Goal: Transaction & Acquisition: Download file/media

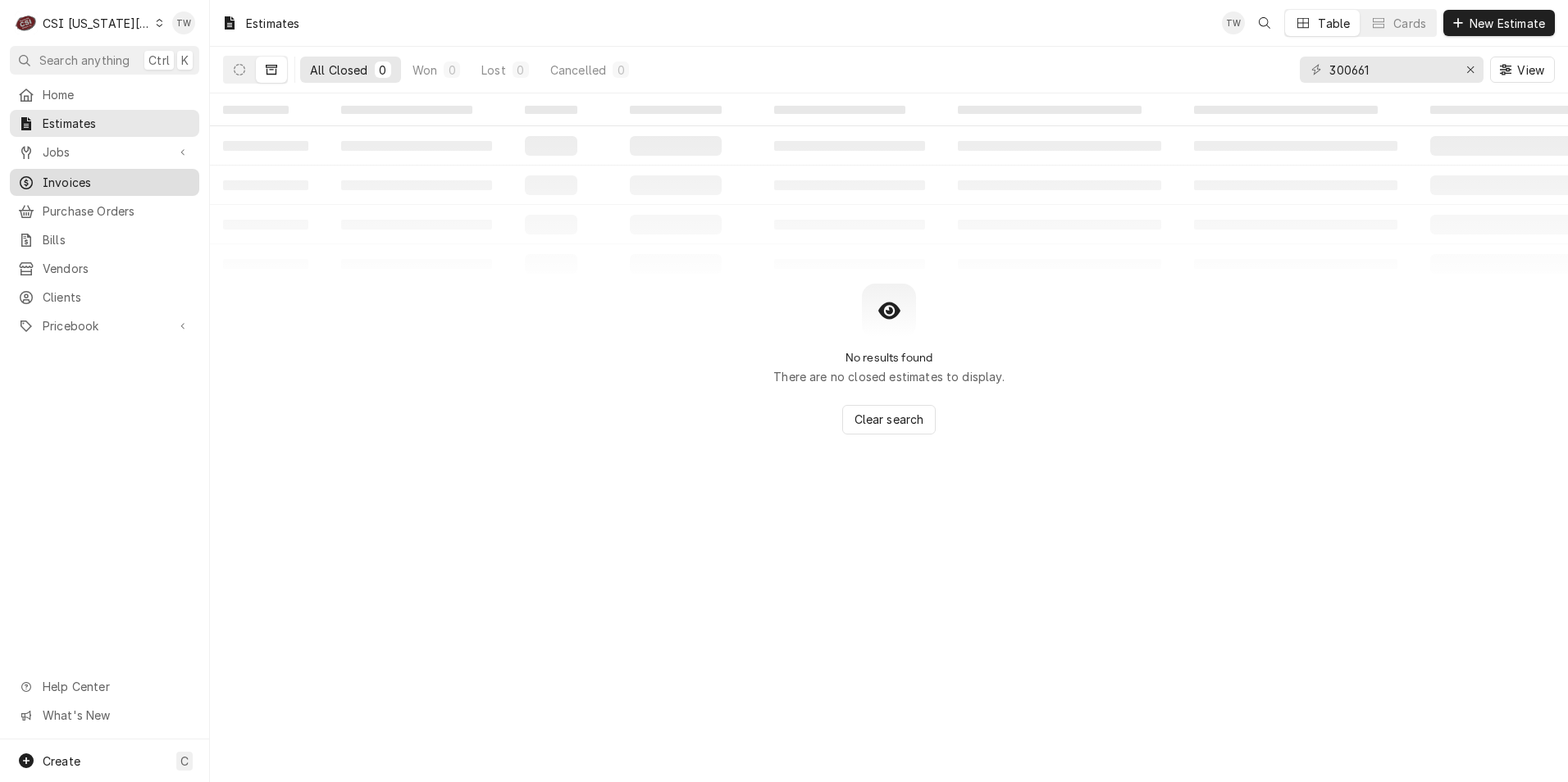
click at [94, 173] on span "Invoices" at bounding box center [117, 182] width 148 height 18
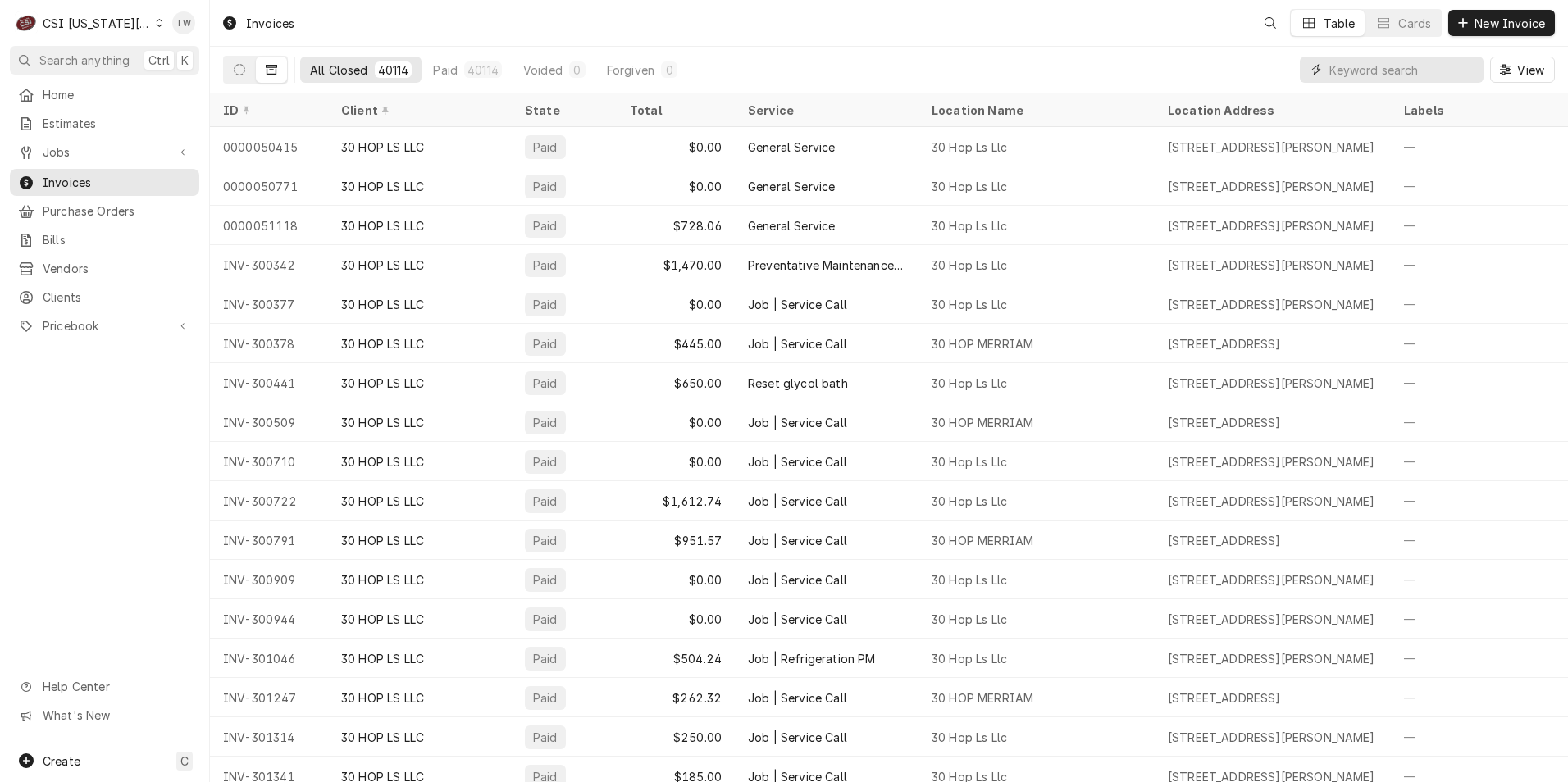
click at [1389, 70] on input "Dynamic Content Wrapper" at bounding box center [1402, 70] width 146 height 26
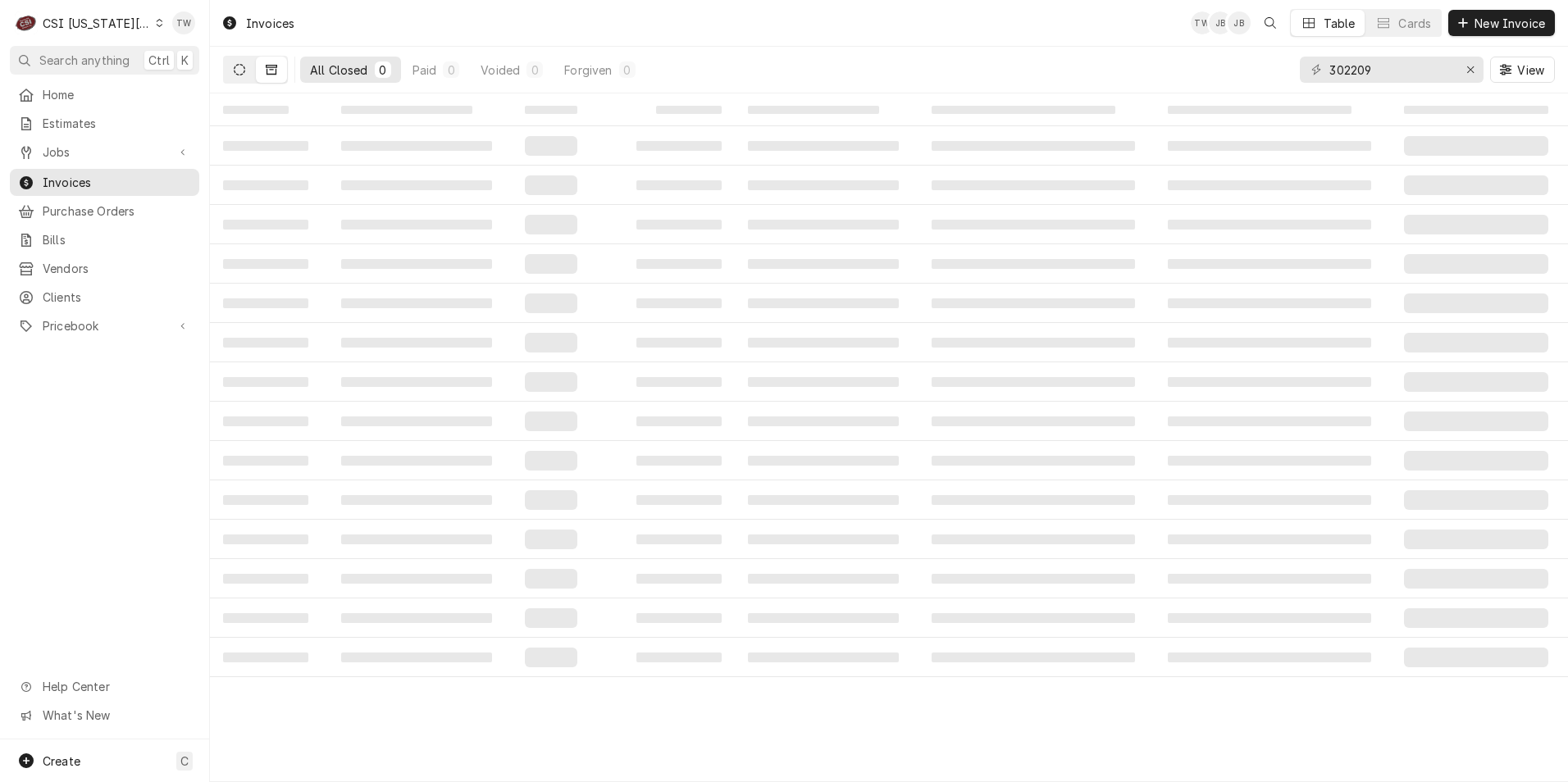
click at [251, 70] on button "Dynamic Content Wrapper" at bounding box center [239, 70] width 32 height 26
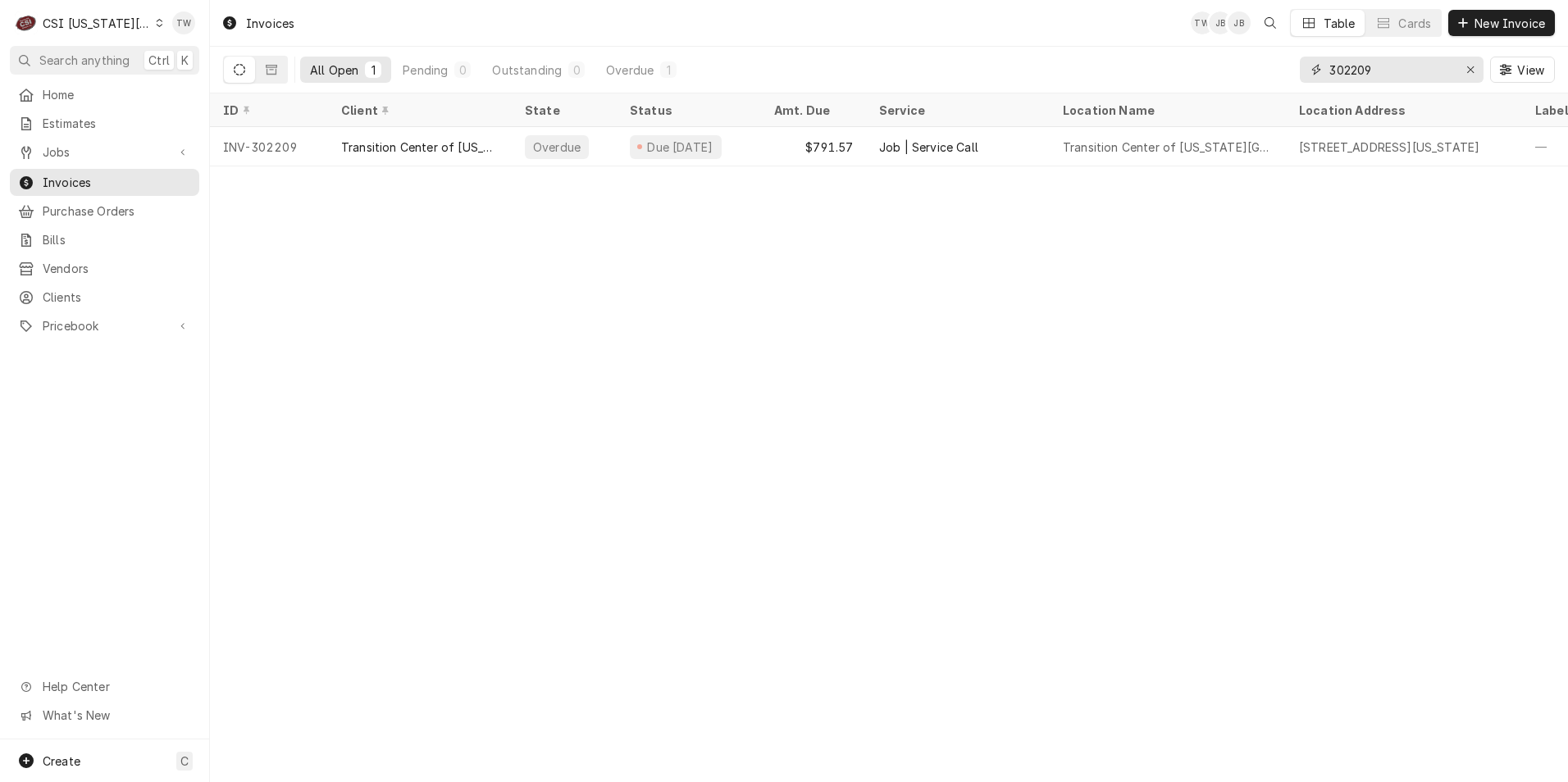
click at [1381, 60] on input "302209" at bounding box center [1391, 70] width 123 height 26
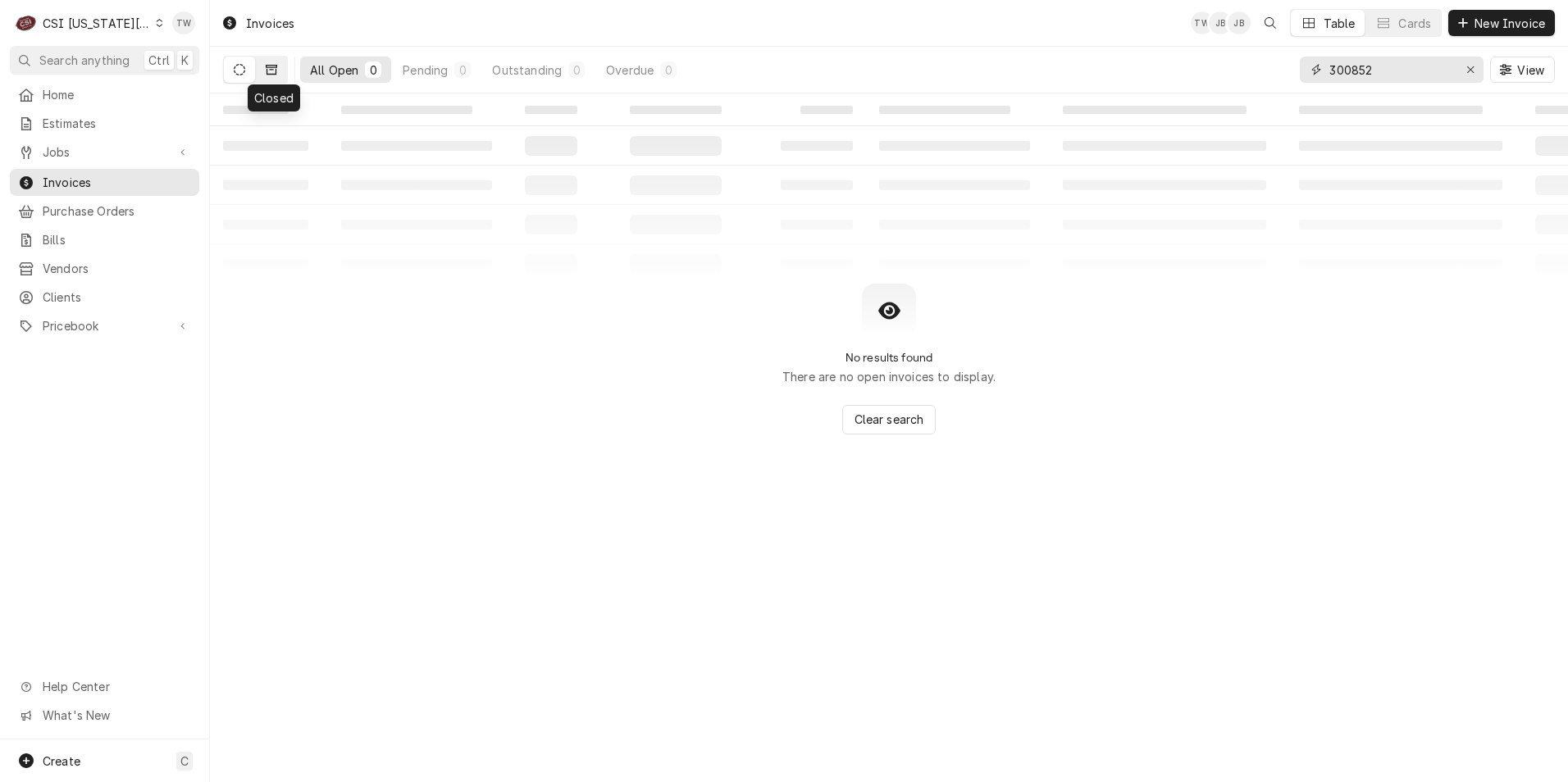
type input "300852"
click at [273, 74] on icon "Dynamic Content Wrapper" at bounding box center [271, 70] width 11 height 10
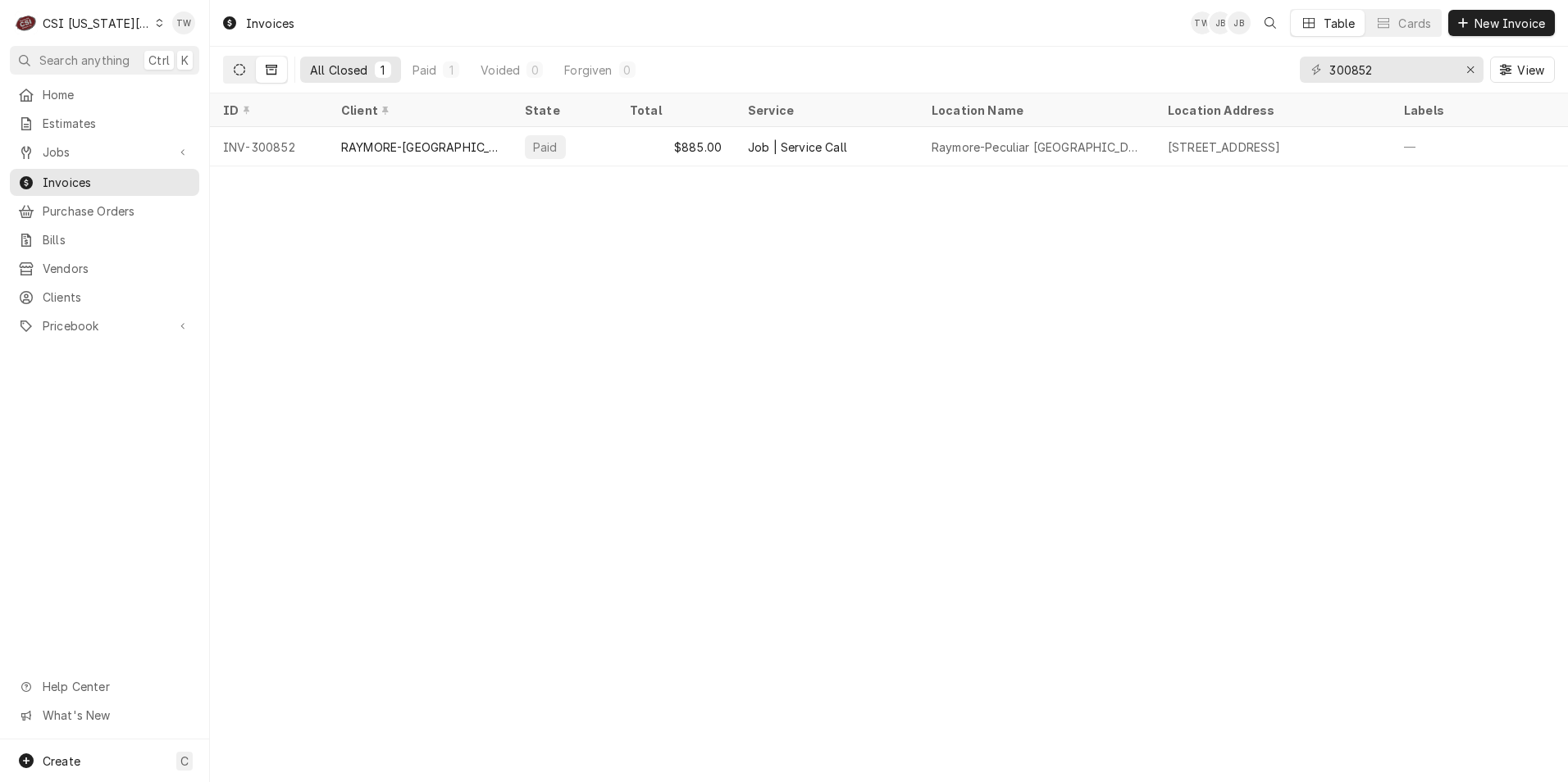
click at [246, 74] on button "Dynamic Content Wrapper" at bounding box center [239, 70] width 32 height 26
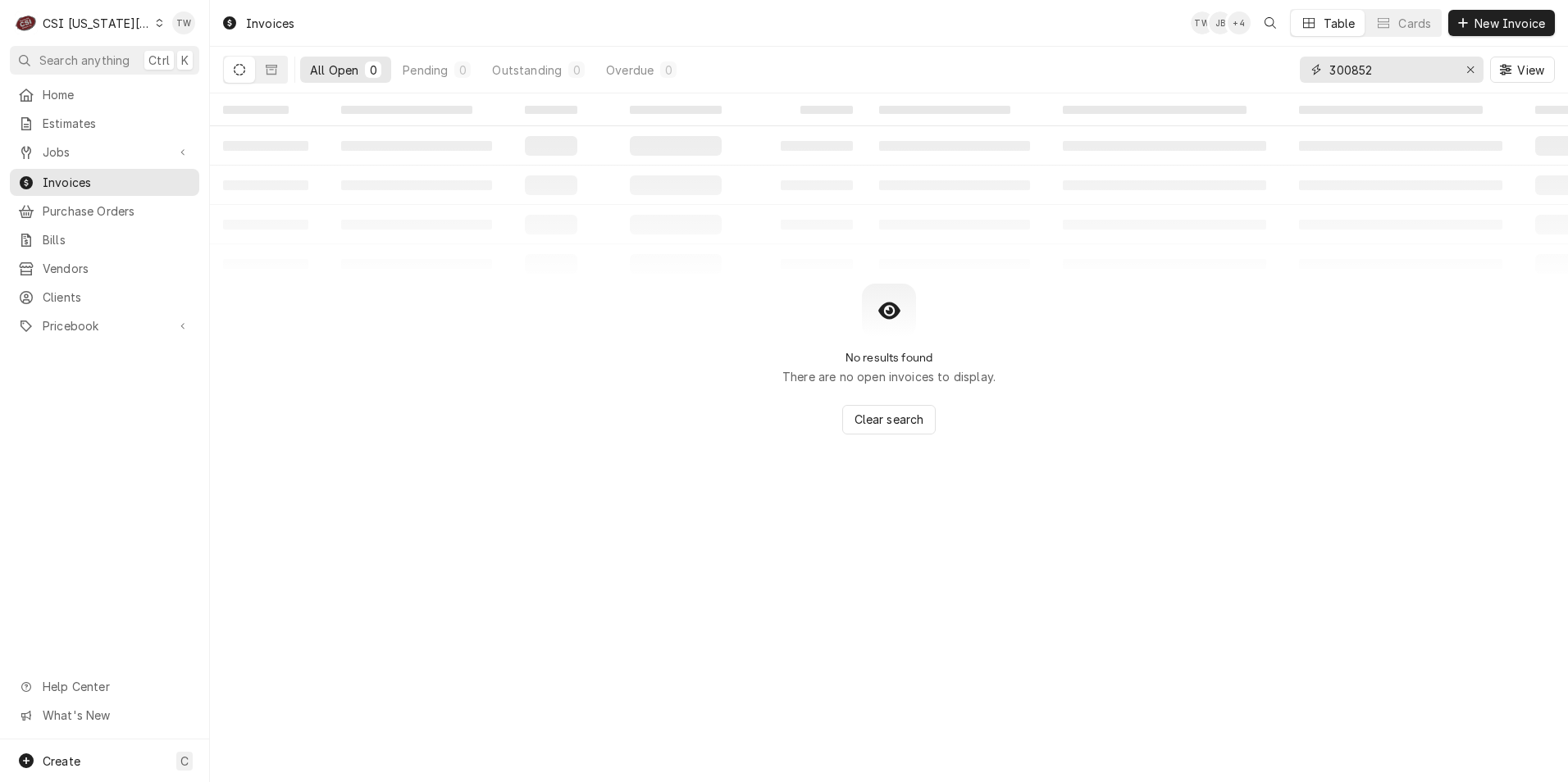
drag, startPoint x: 1388, startPoint y: 71, endPoint x: 1221, endPoint y: 54, distance: 167.9
click at [1222, 56] on div "All Open 0 Pending 0 Outstanding 0 Overdue 0 300852 View" at bounding box center [888, 69] width 1331 height 45
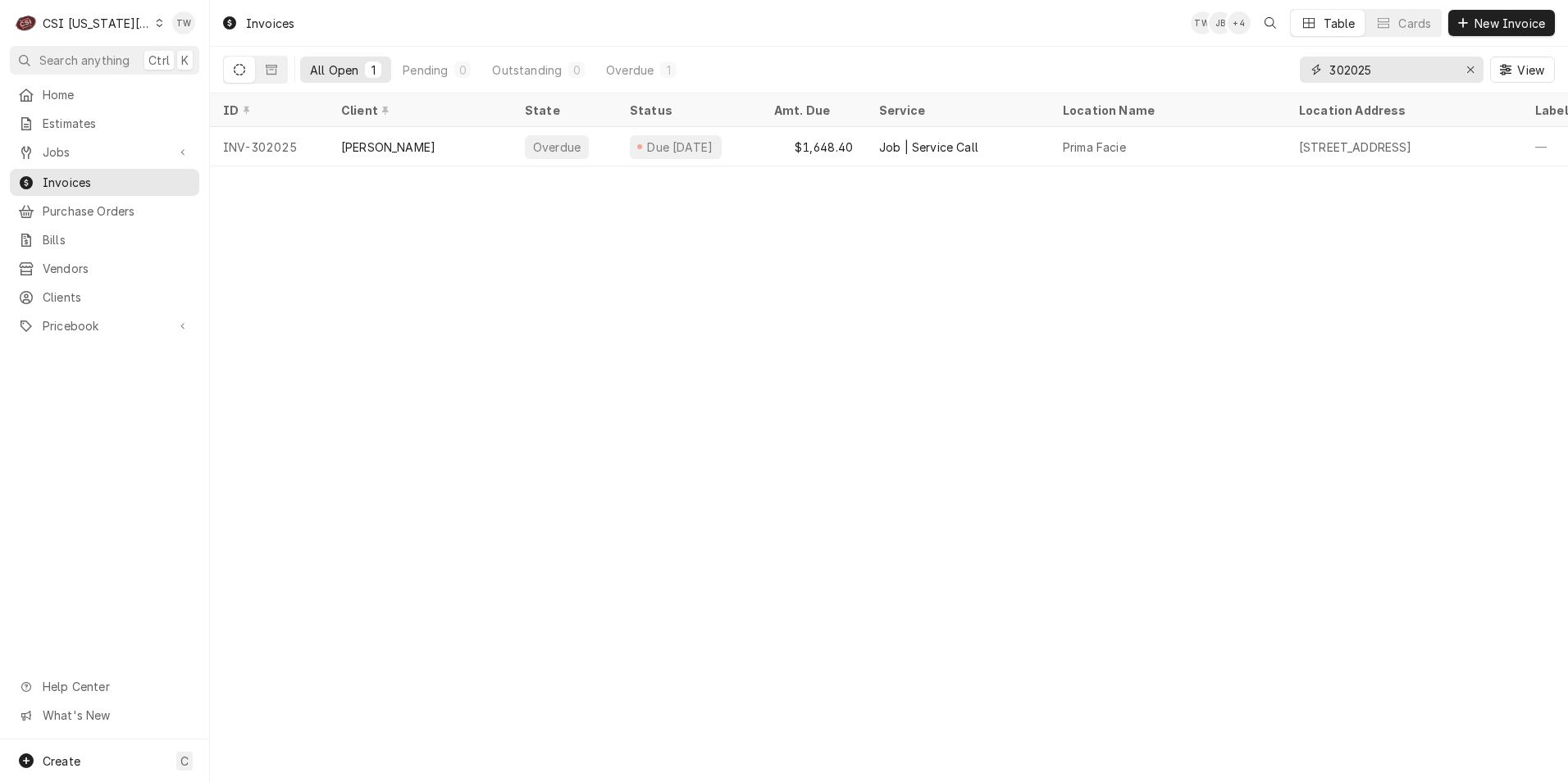
type input "302025"
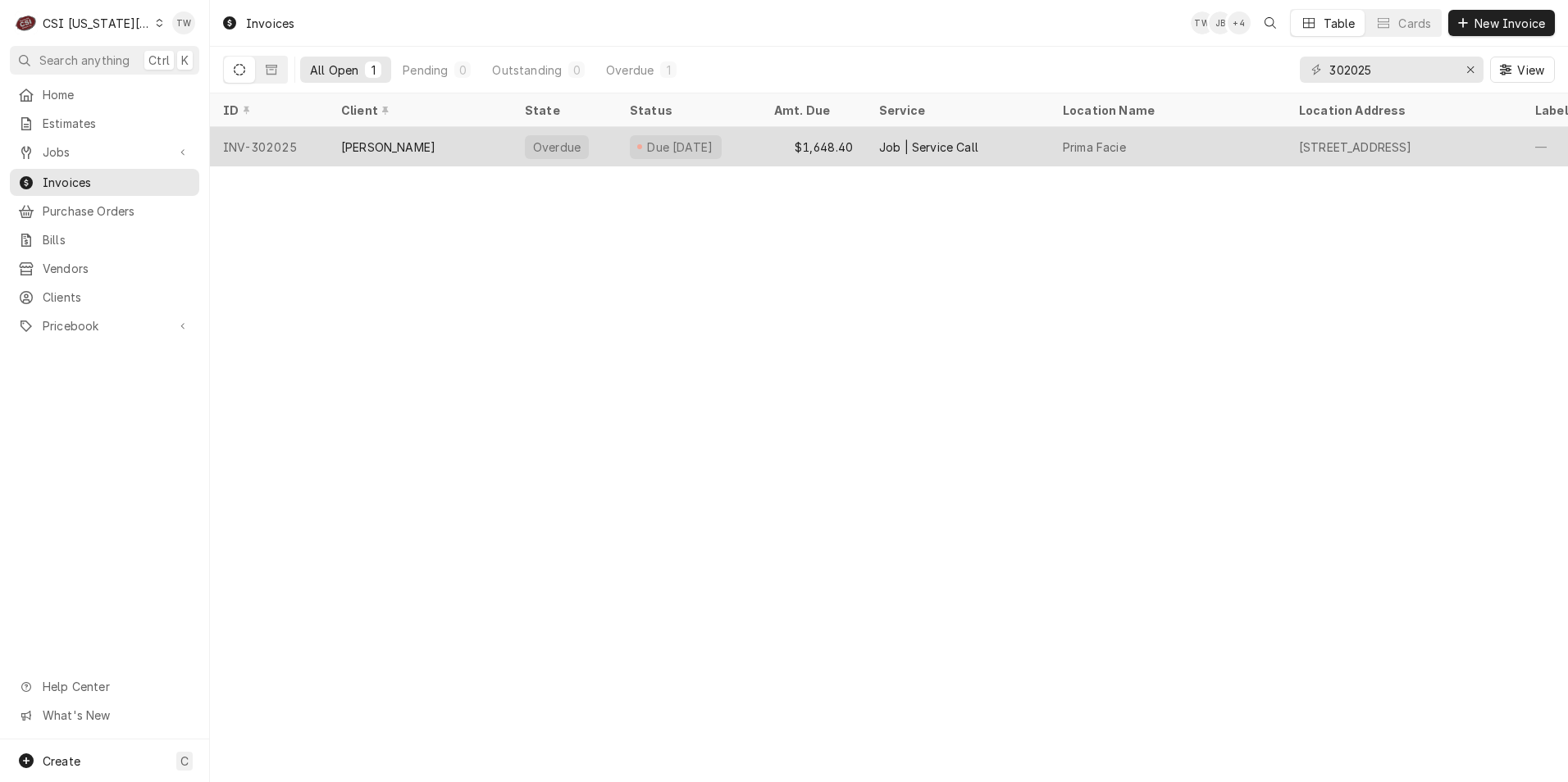
click at [471, 139] on div "[PERSON_NAME]" at bounding box center [420, 147] width 184 height 39
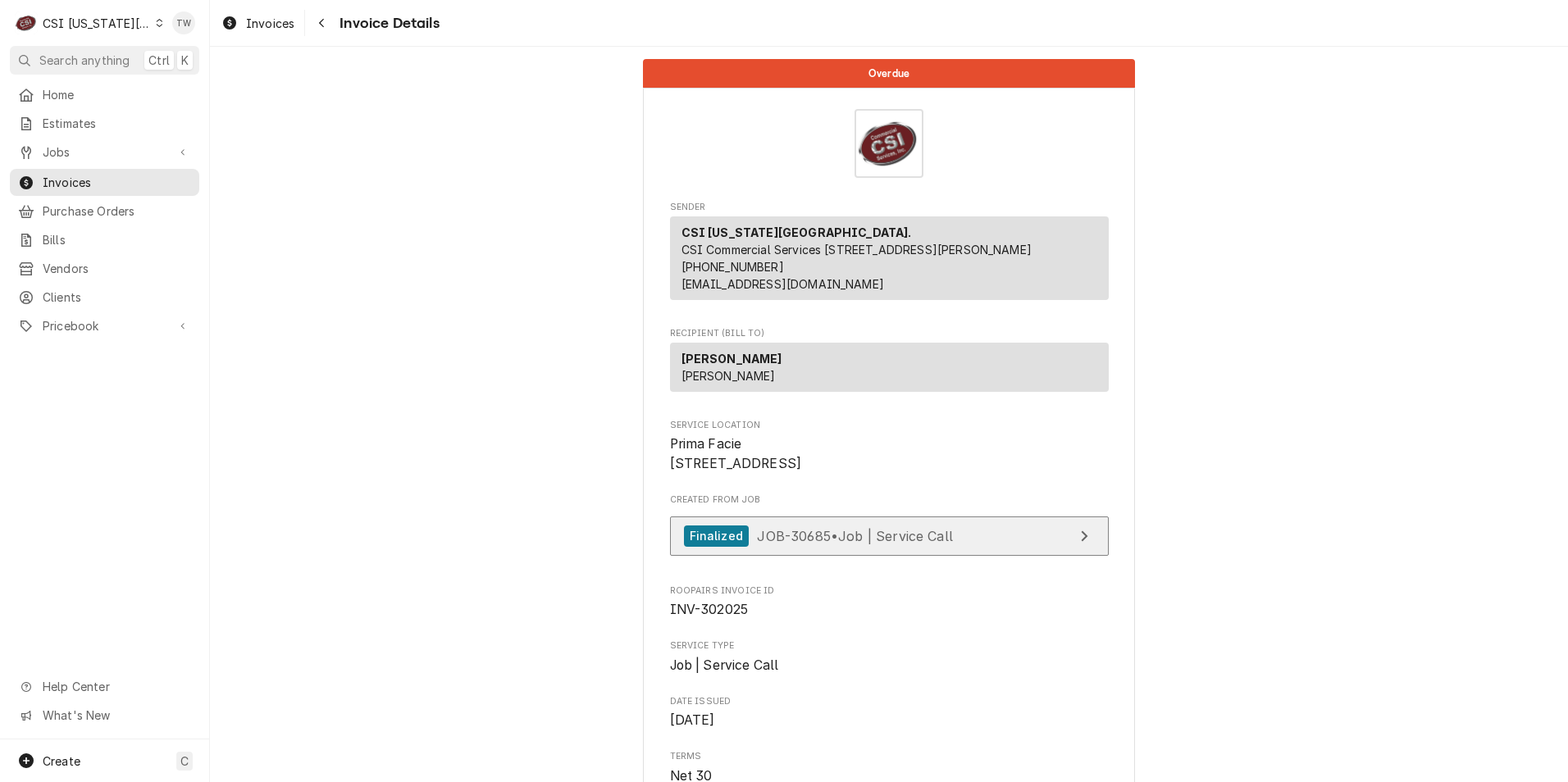
click at [919, 544] on span "JOB-30685 • Job | Service Call" at bounding box center [855, 535] width 196 height 17
click at [329, 29] on div "Navigate back" at bounding box center [322, 23] width 17 height 17
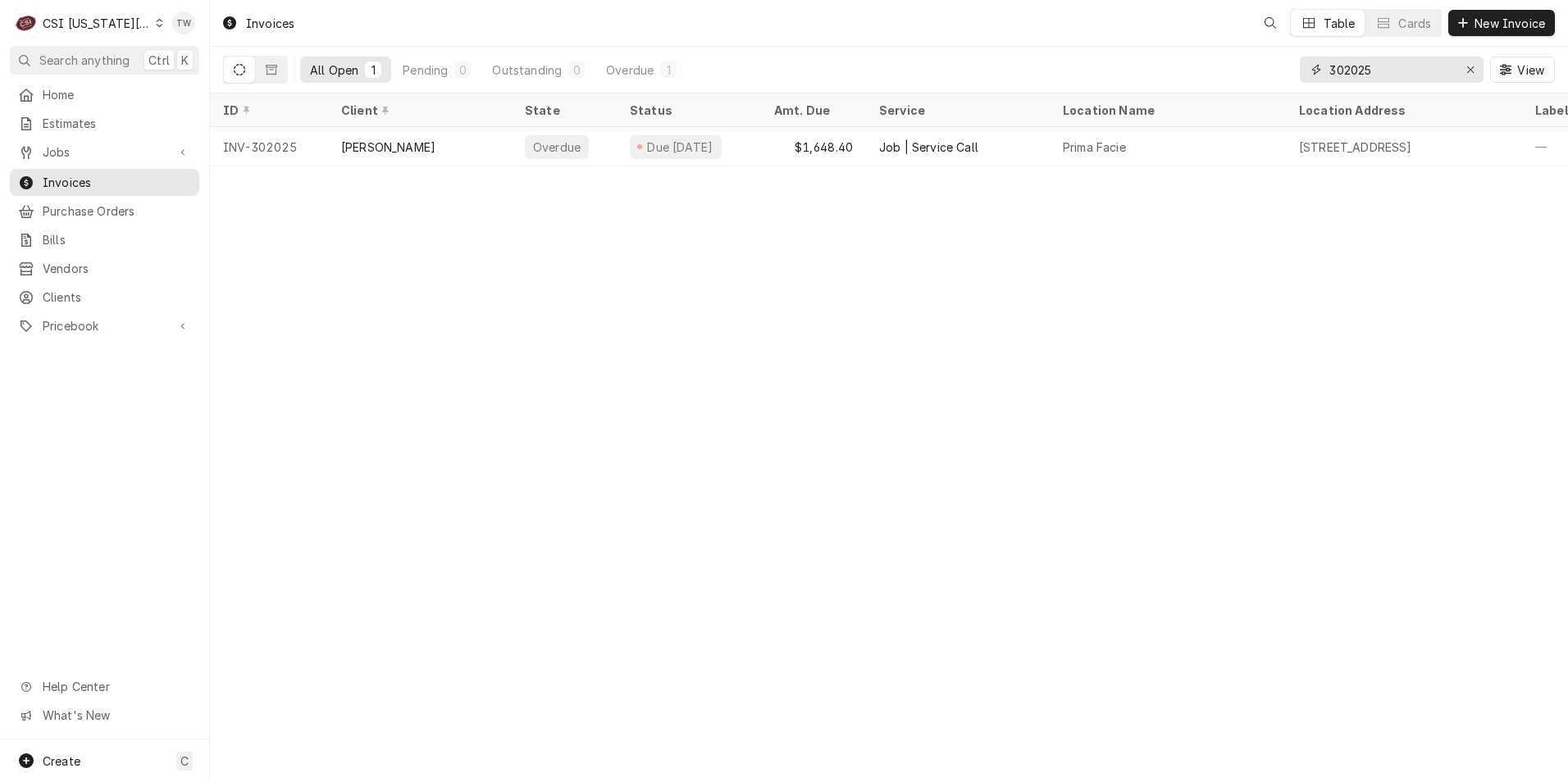
drag, startPoint x: 1387, startPoint y: 65, endPoint x: 1172, endPoint y: 43, distance: 216.1
click at [1178, 43] on div "Invoices Table Cards New Invoice All Open 1 Pending 0 Outstanding 0 Overdue 1 3…" at bounding box center [889, 46] width 1358 height 94
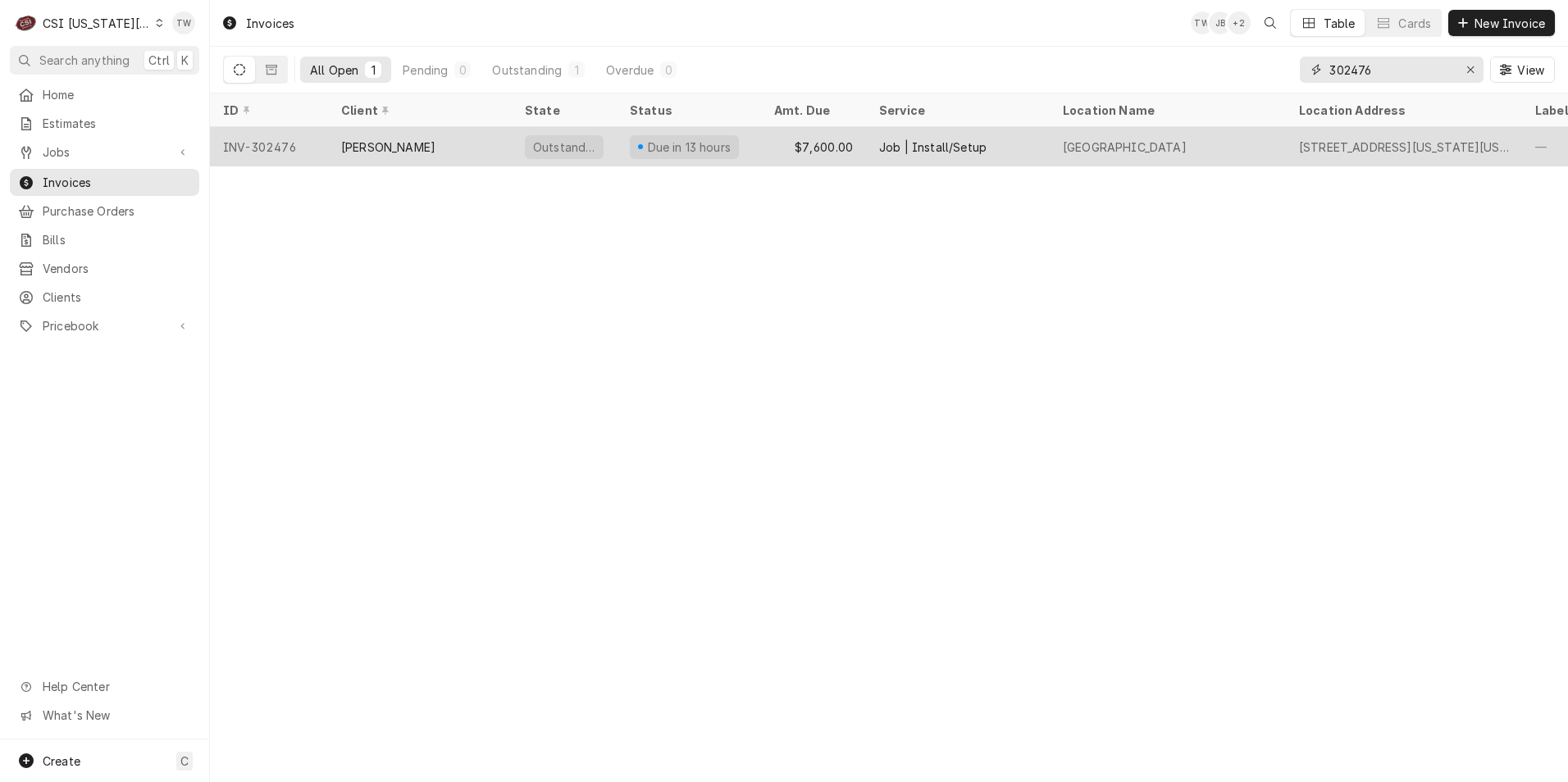
type input "302476"
click at [471, 150] on div "EDWARD DON" at bounding box center [420, 147] width 184 height 39
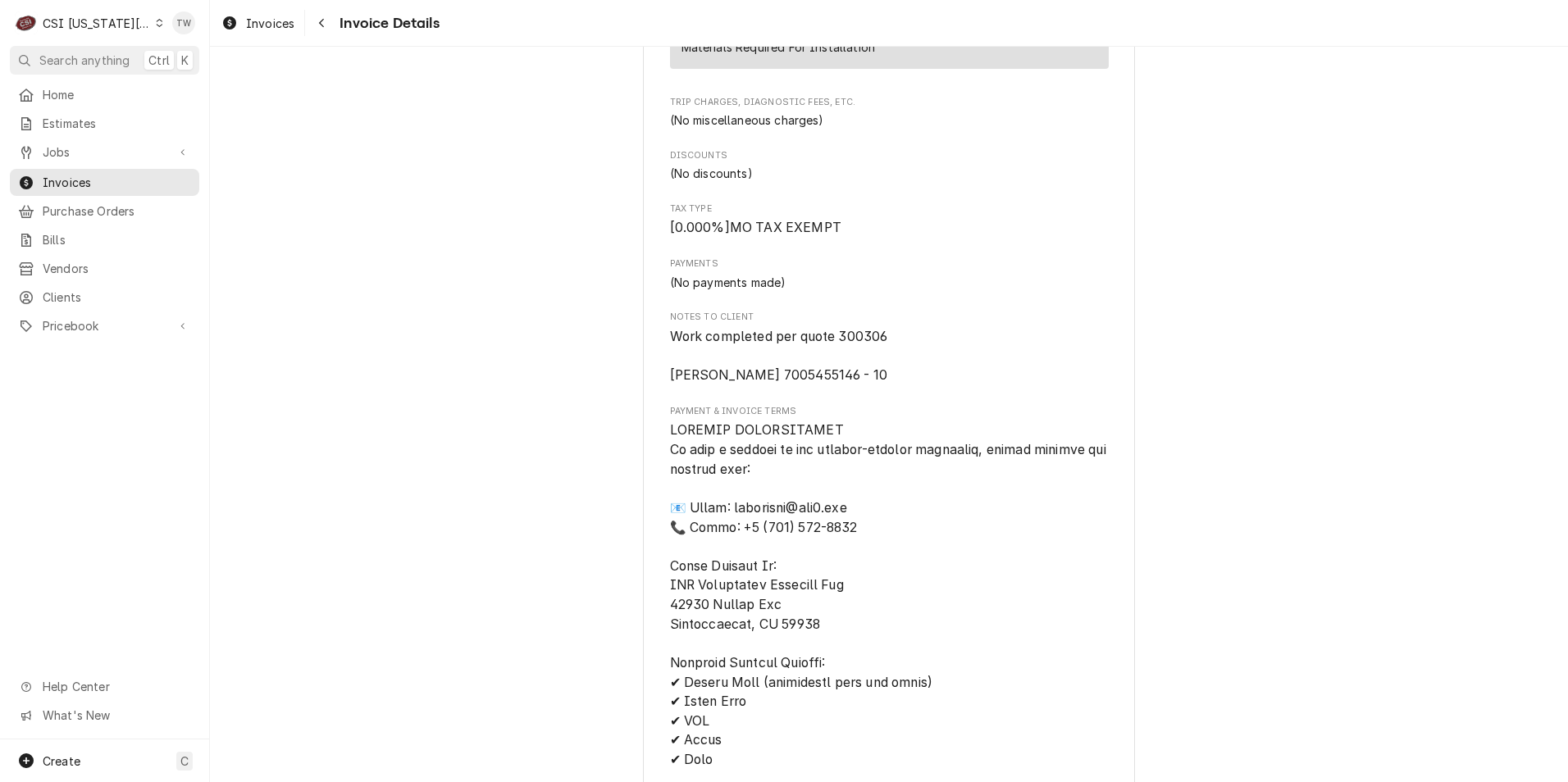
scroll to position [1886, 0]
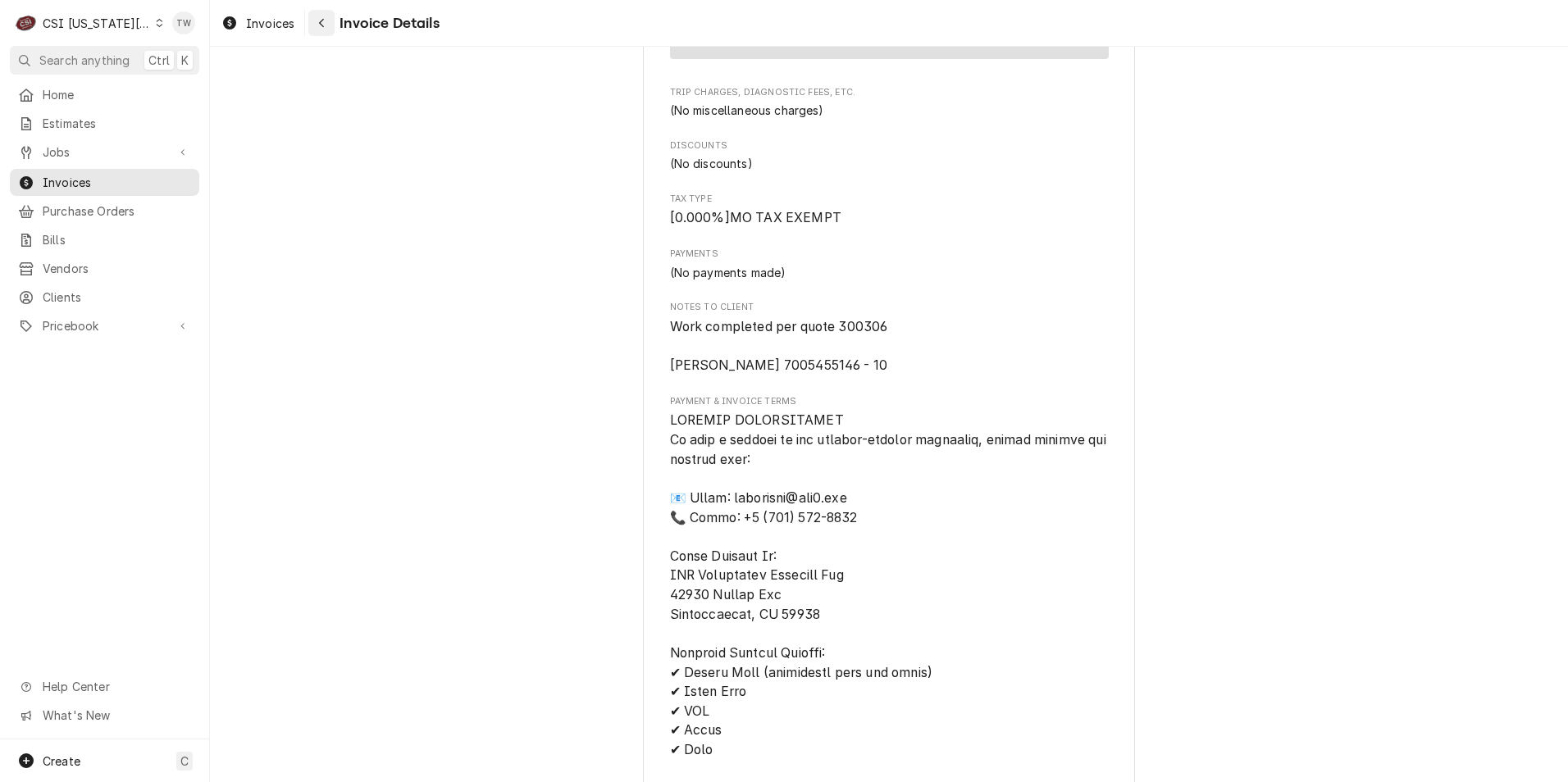
click at [322, 30] on div "Navigate back" at bounding box center [322, 23] width 17 height 17
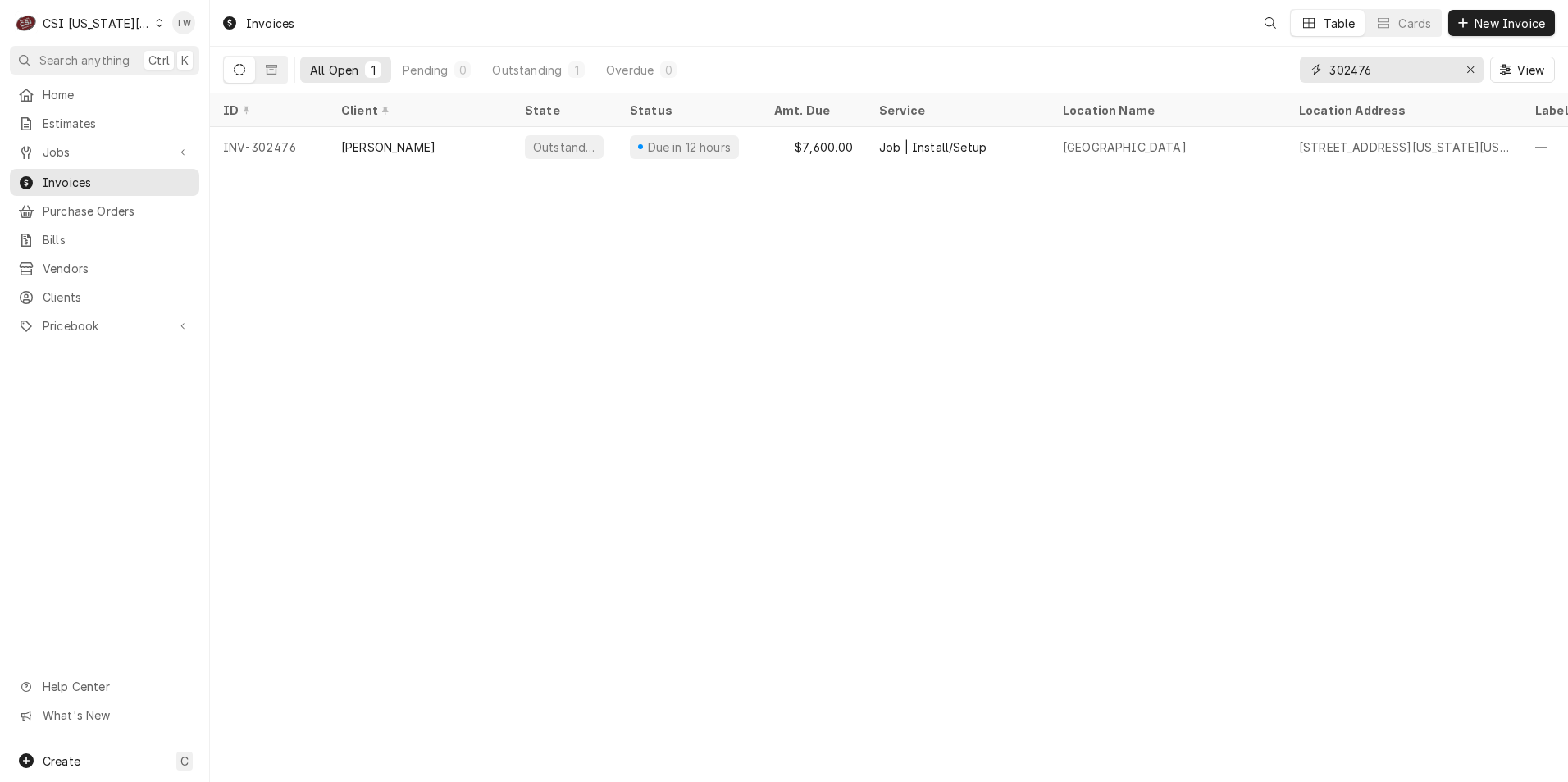
click at [1386, 72] on input "302476" at bounding box center [1391, 70] width 123 height 26
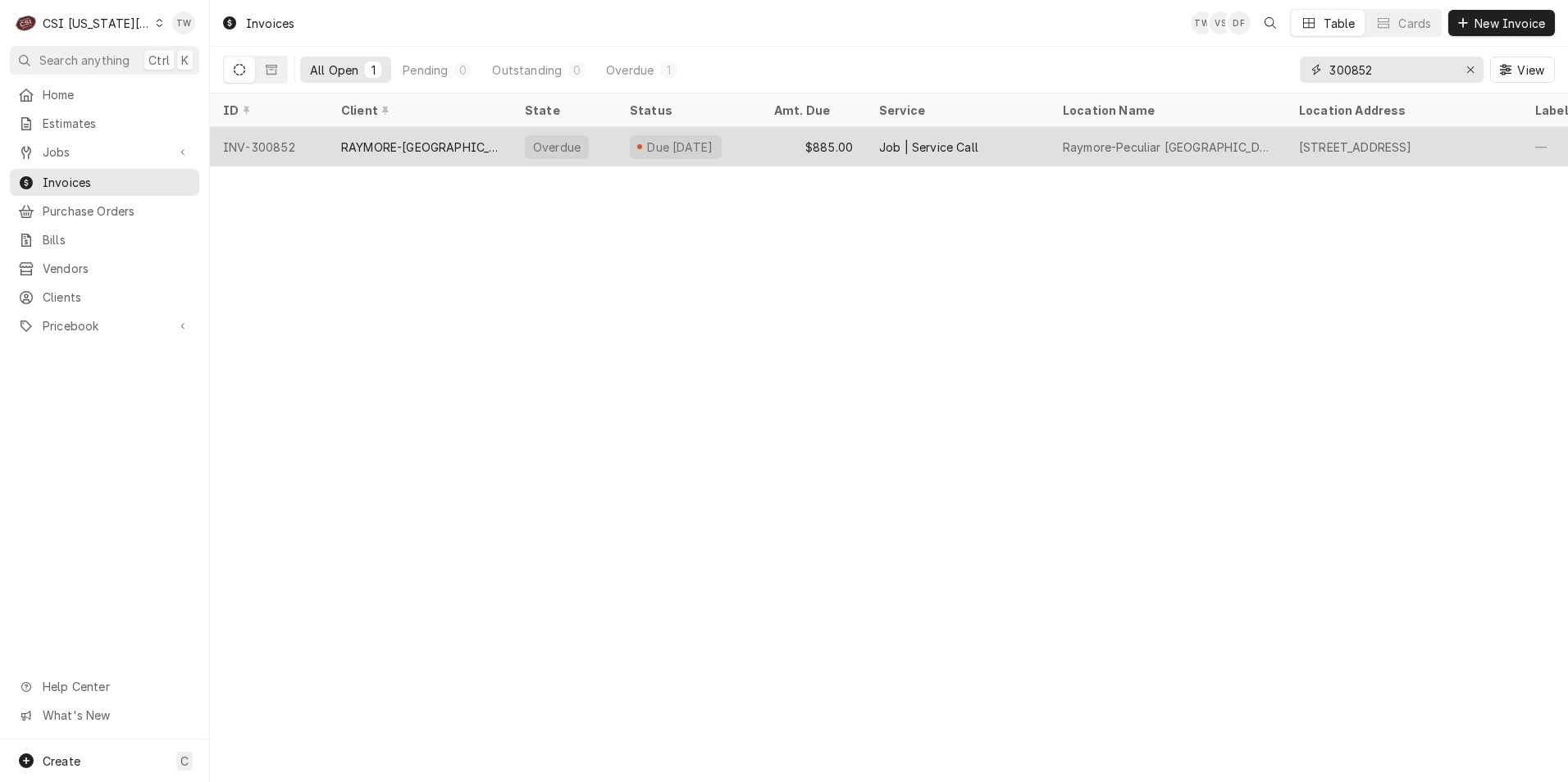
type input "300852"
click at [490, 152] on div "RAYMORE-[GEOGRAPHIC_DATA] 11" at bounding box center [420, 147] width 158 height 18
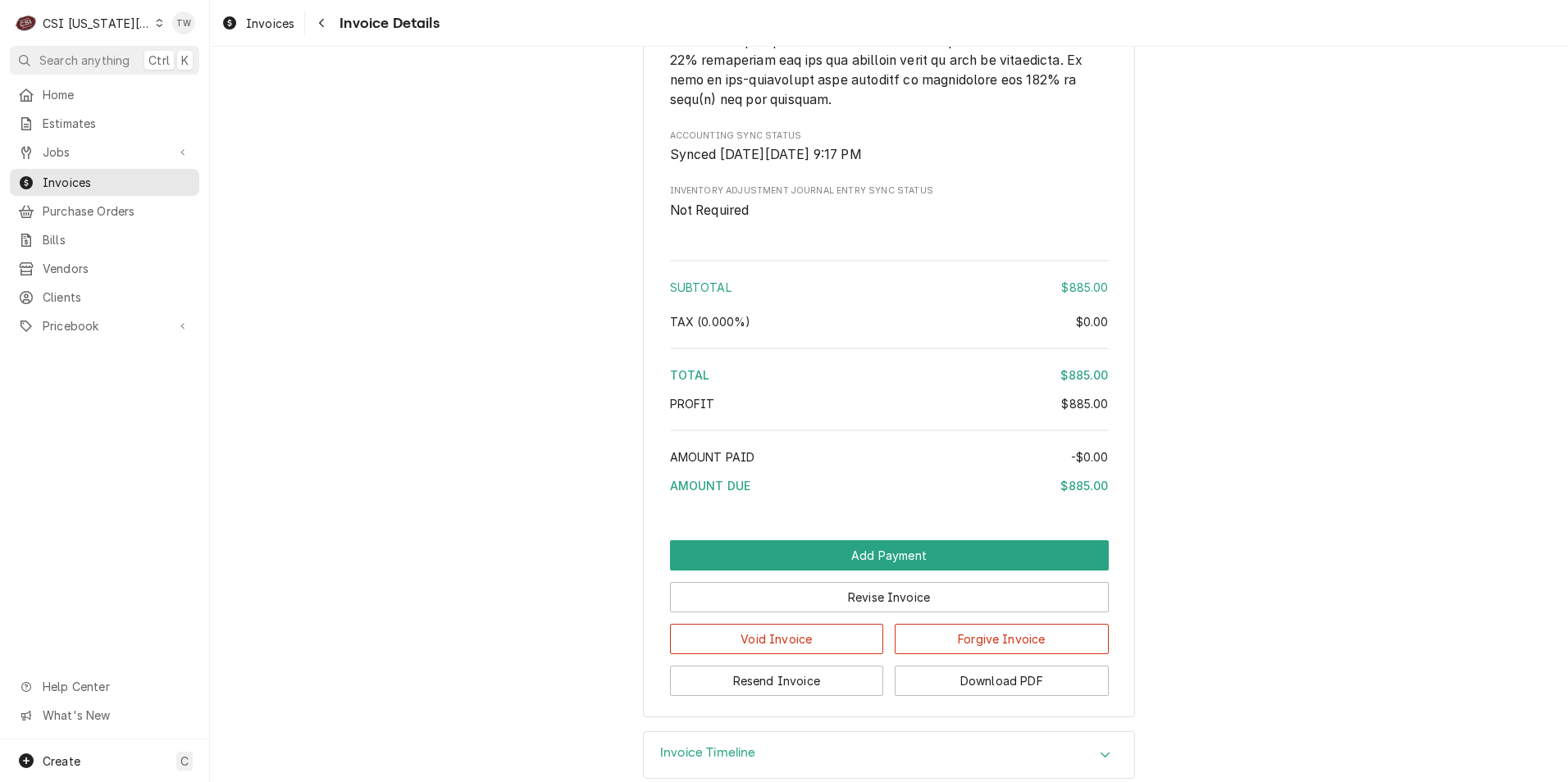
scroll to position [2868, 0]
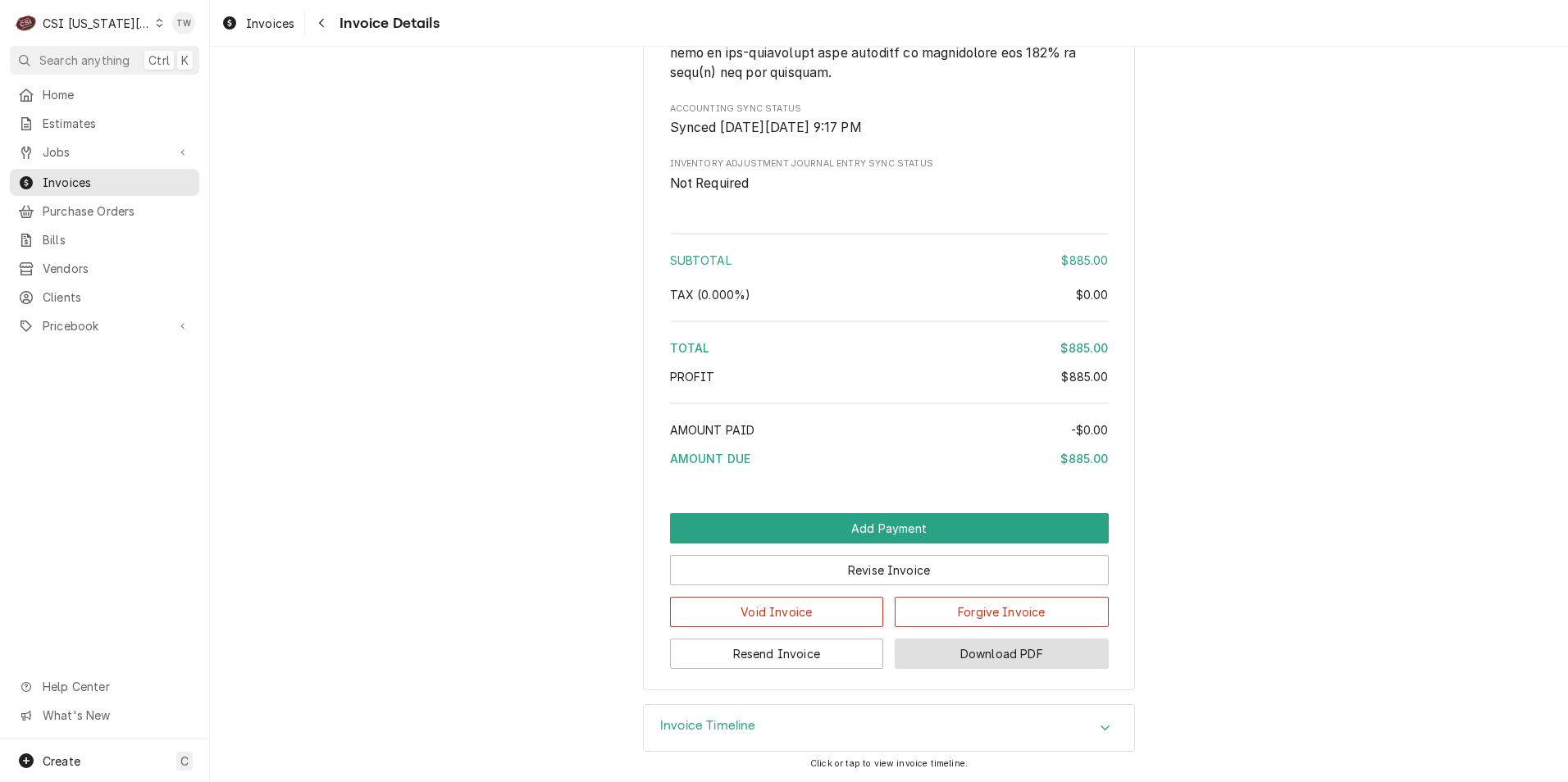
click at [1068, 661] on button "Download PDF" at bounding box center [1001, 654] width 214 height 31
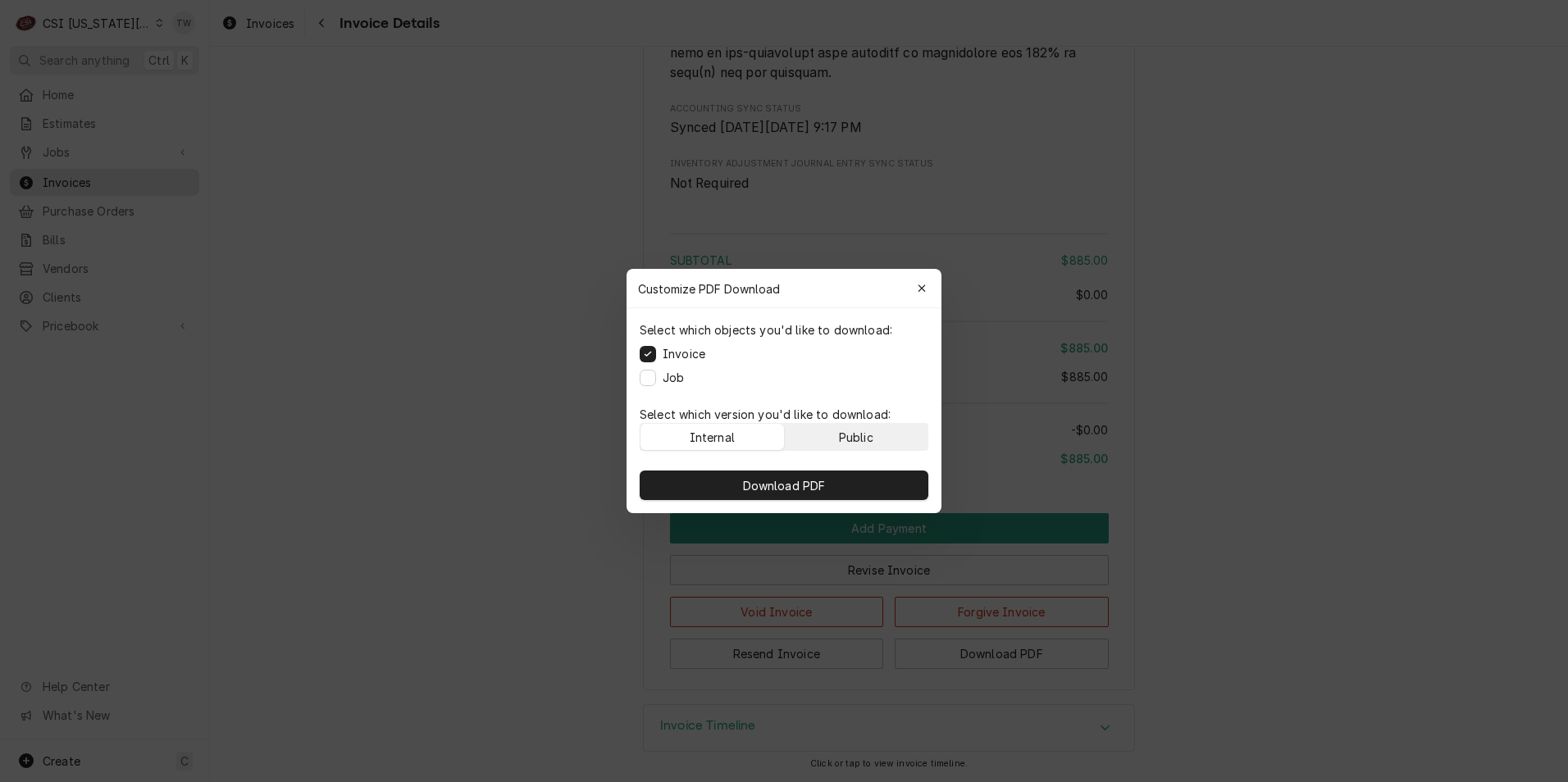
click at [868, 437] on div "Public" at bounding box center [855, 437] width 34 height 18
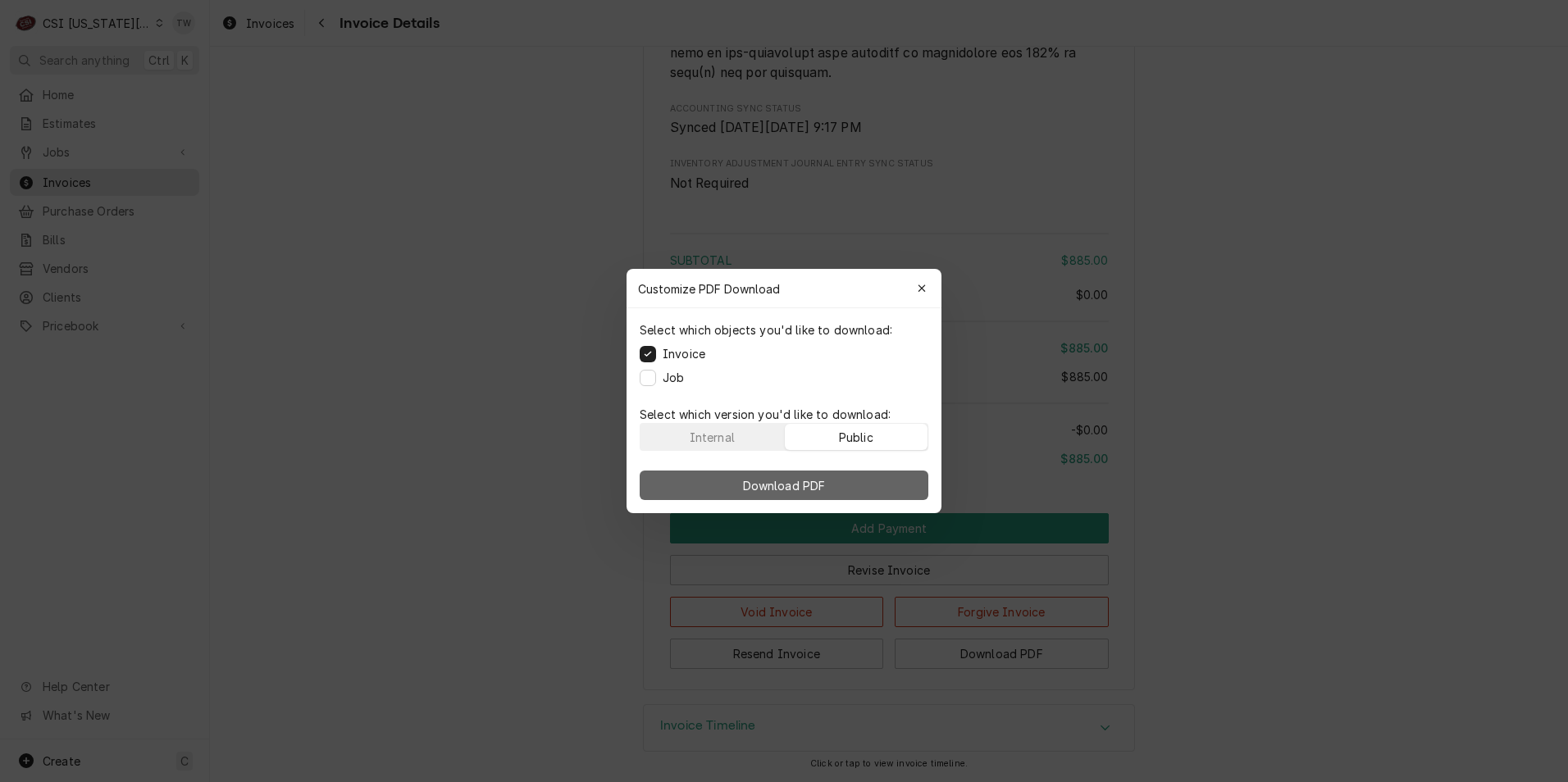
click at [851, 480] on button "Download PDF" at bounding box center [783, 485] width 289 height 30
